Goal: Task Accomplishment & Management: Complete application form

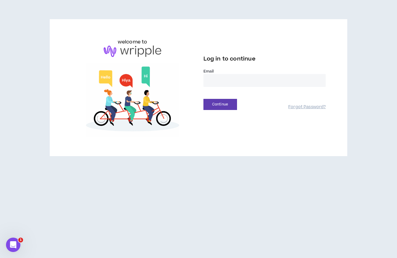
type input "**********"
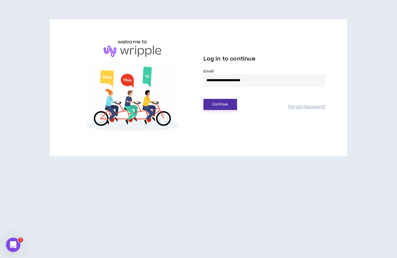
click at [231, 105] on button "Continue" at bounding box center [220, 104] width 34 height 11
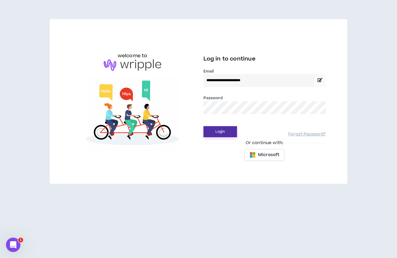
click at [218, 130] on button "Login" at bounding box center [220, 131] width 34 height 11
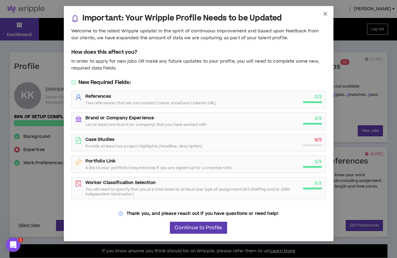
click at [325, 14] on icon "close" at bounding box center [325, 14] width 4 height 4
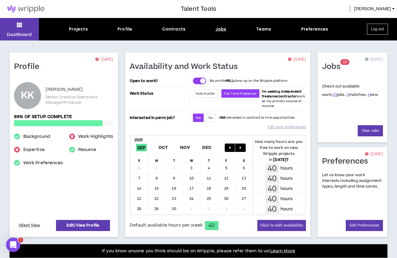
click at [217, 30] on div "Jobs" at bounding box center [220, 29] width 11 height 6
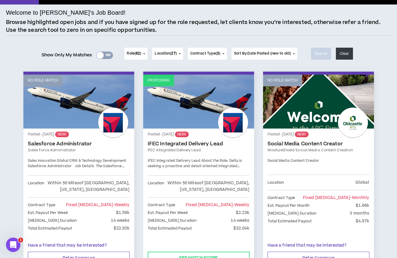
scroll to position [37, 0]
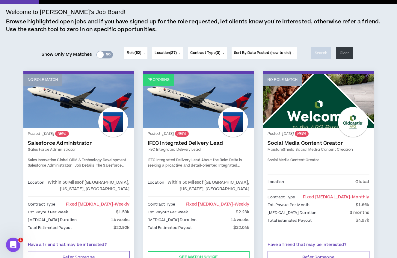
click at [108, 53] on div "Yes No" at bounding box center [104, 54] width 16 height 7
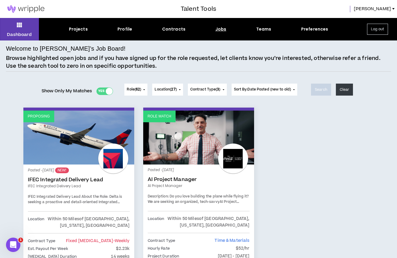
scroll to position [0, 0]
click at [128, 28] on div "Profile" at bounding box center [124, 29] width 15 height 6
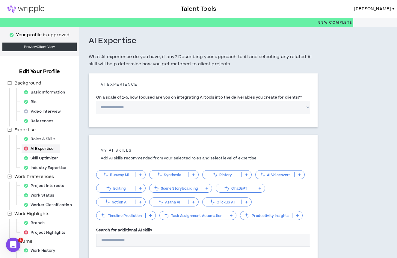
click at [26, 7] on img at bounding box center [26, 8] width 52 height 7
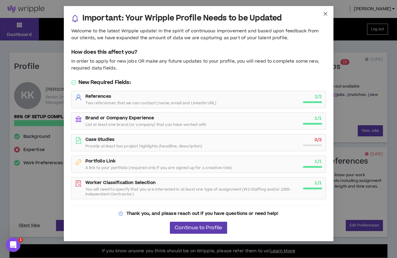
click at [325, 13] on icon "close" at bounding box center [325, 13] width 5 height 5
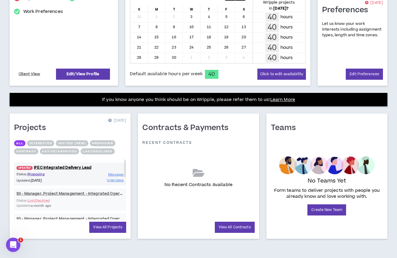
scroll to position [151, 0]
click at [71, 167] on link "UPDATED! IFEC Integrated Delivery Lead" at bounding box center [70, 168] width 112 height 6
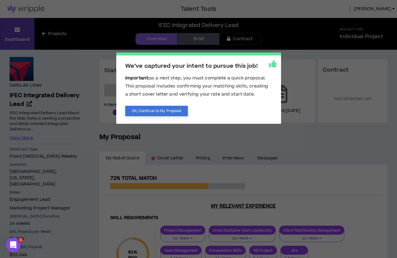
click at [184, 109] on button "OK, Continue to My Proposal" at bounding box center [156, 111] width 63 height 10
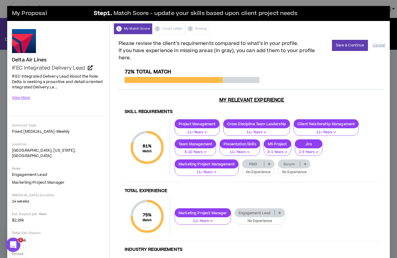
click at [377, 46] on button "Cancel" at bounding box center [379, 45] width 12 height 10
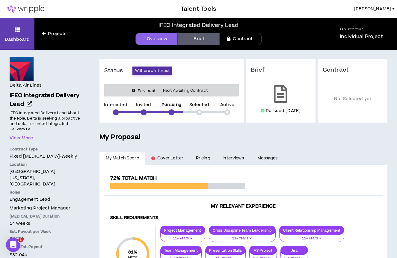
click at [155, 72] on button "Withdraw Interest" at bounding box center [152, 70] width 40 height 8
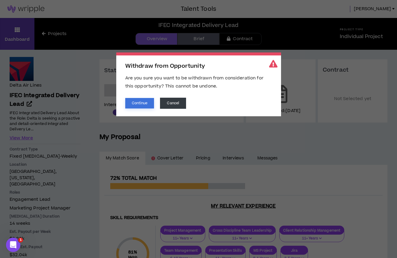
click at [143, 101] on button "Continue" at bounding box center [139, 103] width 29 height 10
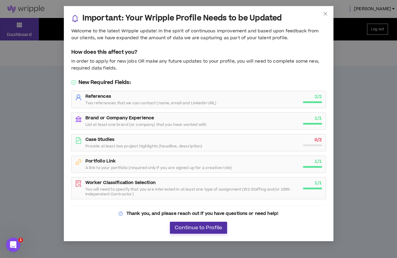
click at [208, 225] on span "Continue to Profile" at bounding box center [198, 228] width 47 height 6
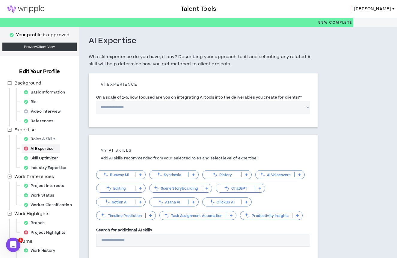
click at [27, 5] on link at bounding box center [26, 9] width 52 height 18
